Goal: Information Seeking & Learning: Learn about a topic

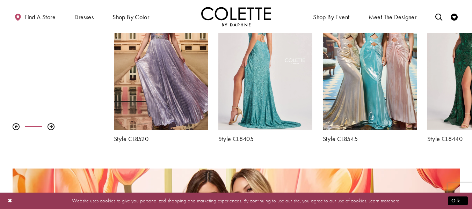
scroll to position [210, 0]
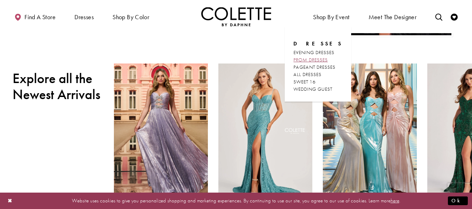
click at [316, 59] on span "PROM DRESSES" at bounding box center [311, 60] width 34 height 6
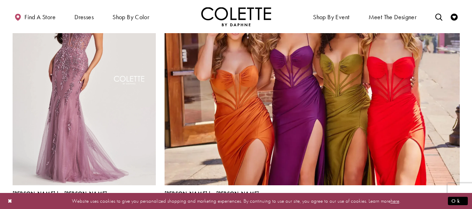
scroll to position [1538, 0]
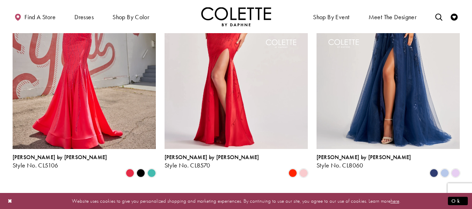
scroll to position [284, 0]
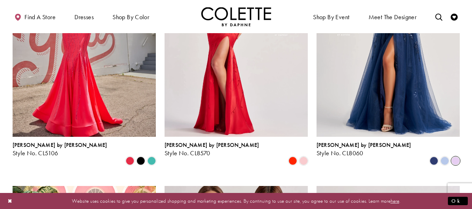
click at [454, 157] on span "Product List" at bounding box center [456, 161] width 8 height 8
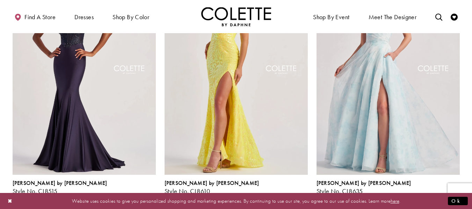
scroll to position [774, 0]
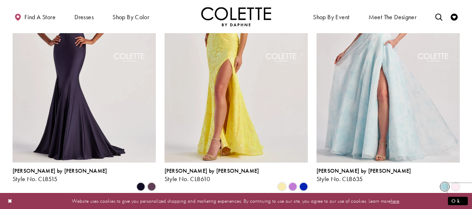
click at [447, 183] on span "Product List" at bounding box center [445, 187] width 8 height 8
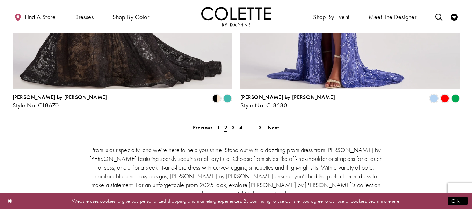
scroll to position [1508, 0]
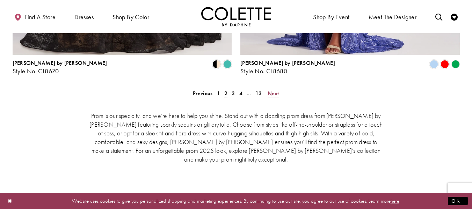
click at [272, 90] on span "Next" at bounding box center [274, 93] width 12 height 7
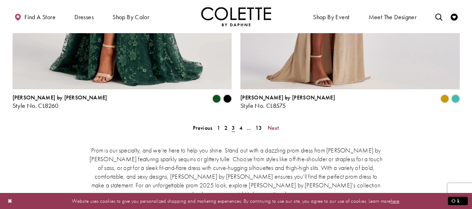
scroll to position [1473, 0]
click at [277, 125] on span "Next" at bounding box center [274, 128] width 12 height 7
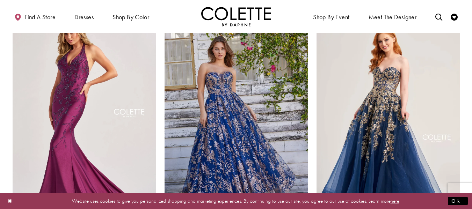
scroll to position [1018, 0]
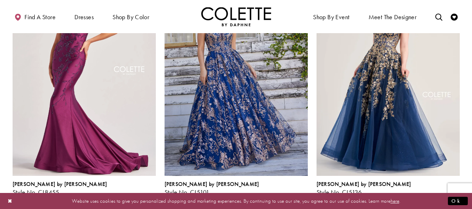
click at [458, 195] on polygon "Product List" at bounding box center [455, 200] width 11 height 11
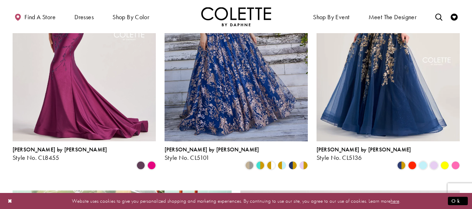
scroll to position [1053, 0]
click at [453, 160] on polygon "Product List" at bounding box center [455, 165] width 11 height 11
click at [445, 160] on polygon "Product List" at bounding box center [444, 165] width 11 height 11
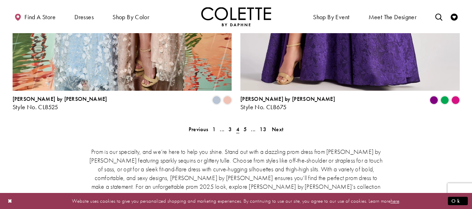
scroll to position [1473, 0]
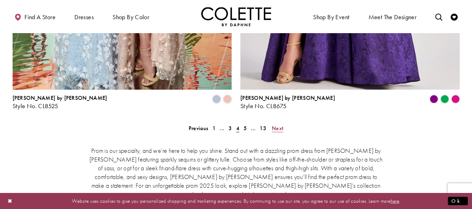
click at [275, 125] on span "Next" at bounding box center [278, 128] width 12 height 7
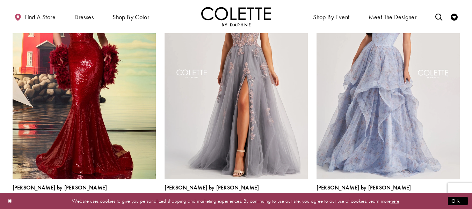
scroll to position [1053, 0]
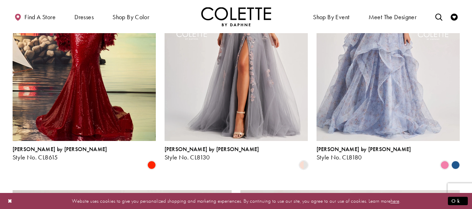
drag, startPoint x: 444, startPoint y: 125, endPoint x: 439, endPoint y: 129, distance: 5.7
click at [443, 161] on span "Product List" at bounding box center [445, 165] width 8 height 8
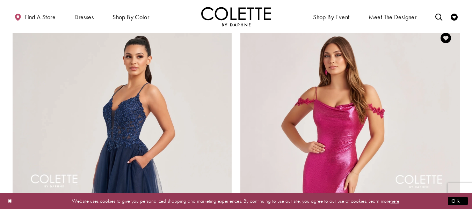
scroll to position [1123, 0]
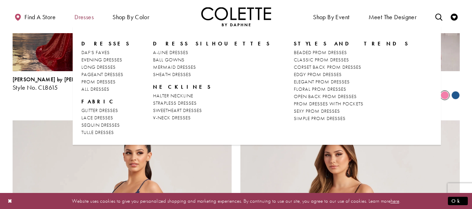
click at [85, 17] on span "Dresses" at bounding box center [83, 17] width 19 height 7
click at [294, 118] on span "SIMPLE PROM DRESSES" at bounding box center [320, 118] width 52 height 6
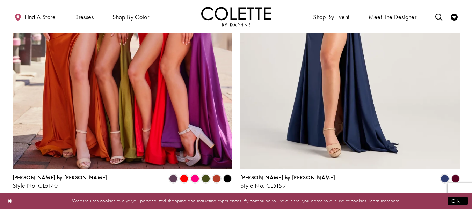
scroll to position [1328, 0]
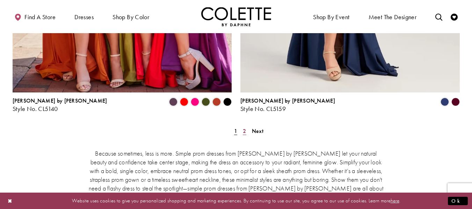
click at [243, 128] on span "2" at bounding box center [244, 131] width 3 height 7
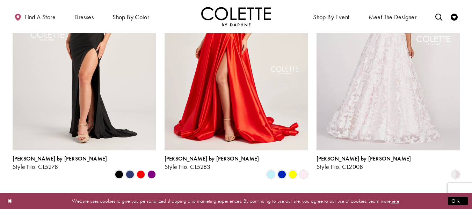
scroll to position [387, 0]
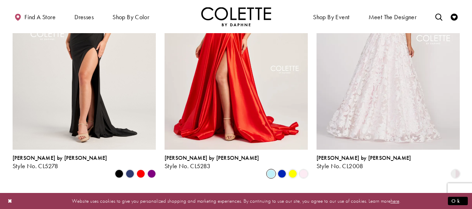
click at [271, 170] on span "Product List" at bounding box center [271, 174] width 8 height 8
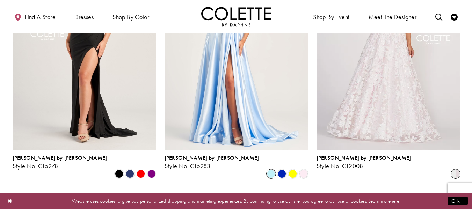
click at [457, 170] on span "Product List" at bounding box center [456, 174] width 8 height 8
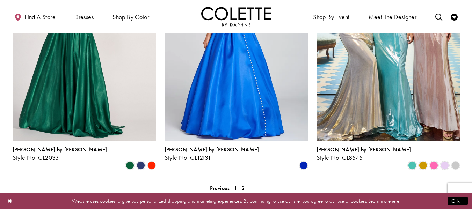
scroll to position [912, 0]
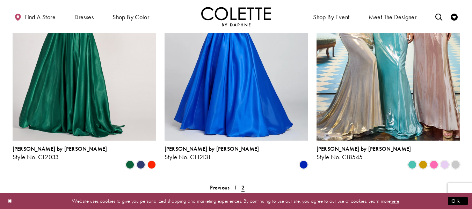
click at [151, 160] on polygon "Product List" at bounding box center [151, 165] width 11 height 11
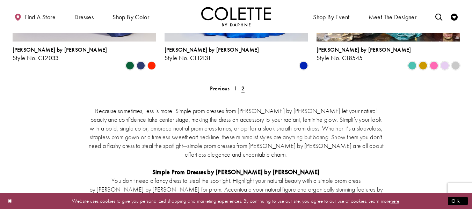
scroll to position [1052, 0]
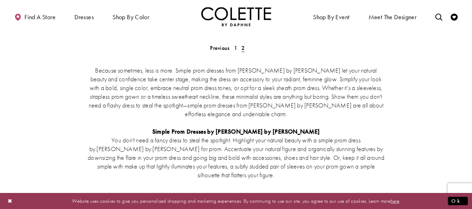
click at [241, 14] on img "Visit Home Page" at bounding box center [236, 16] width 70 height 19
